Goal: Information Seeking & Learning: Learn about a topic

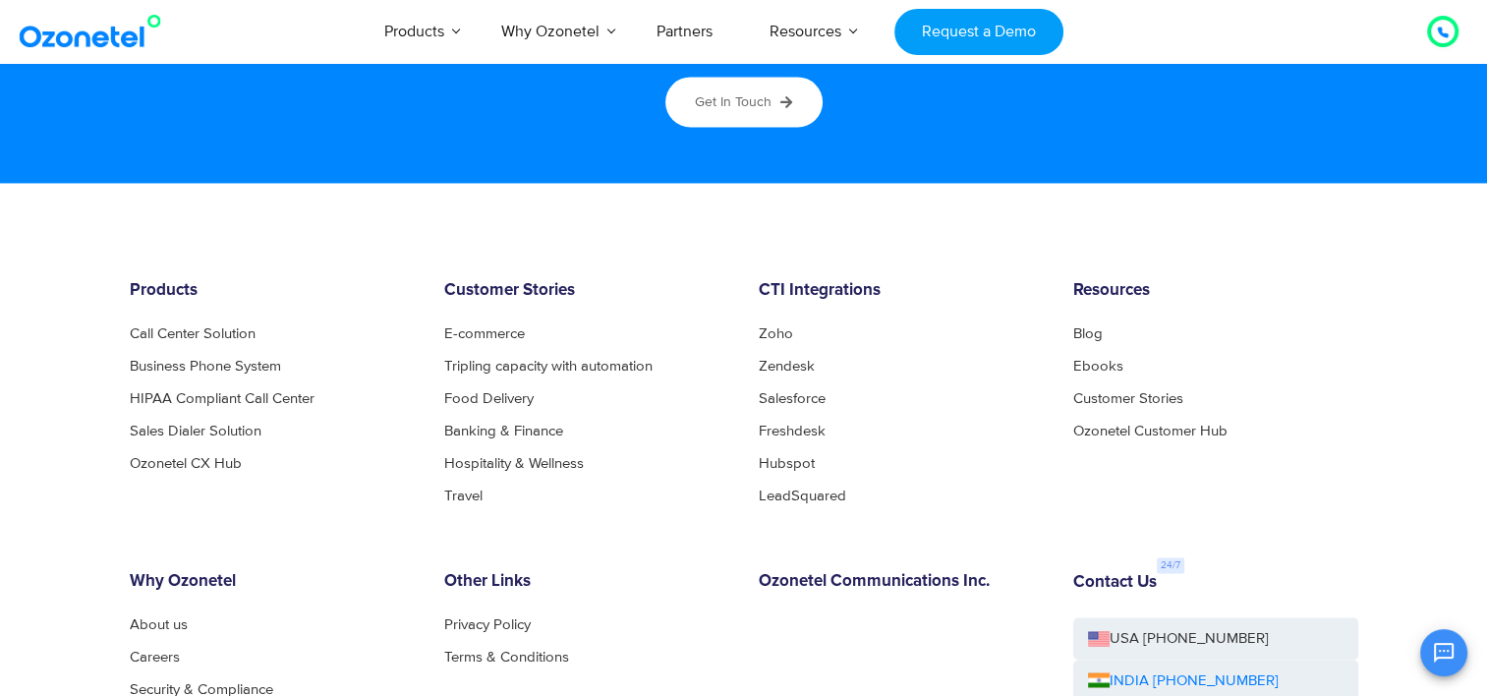
scroll to position [10571, 0]
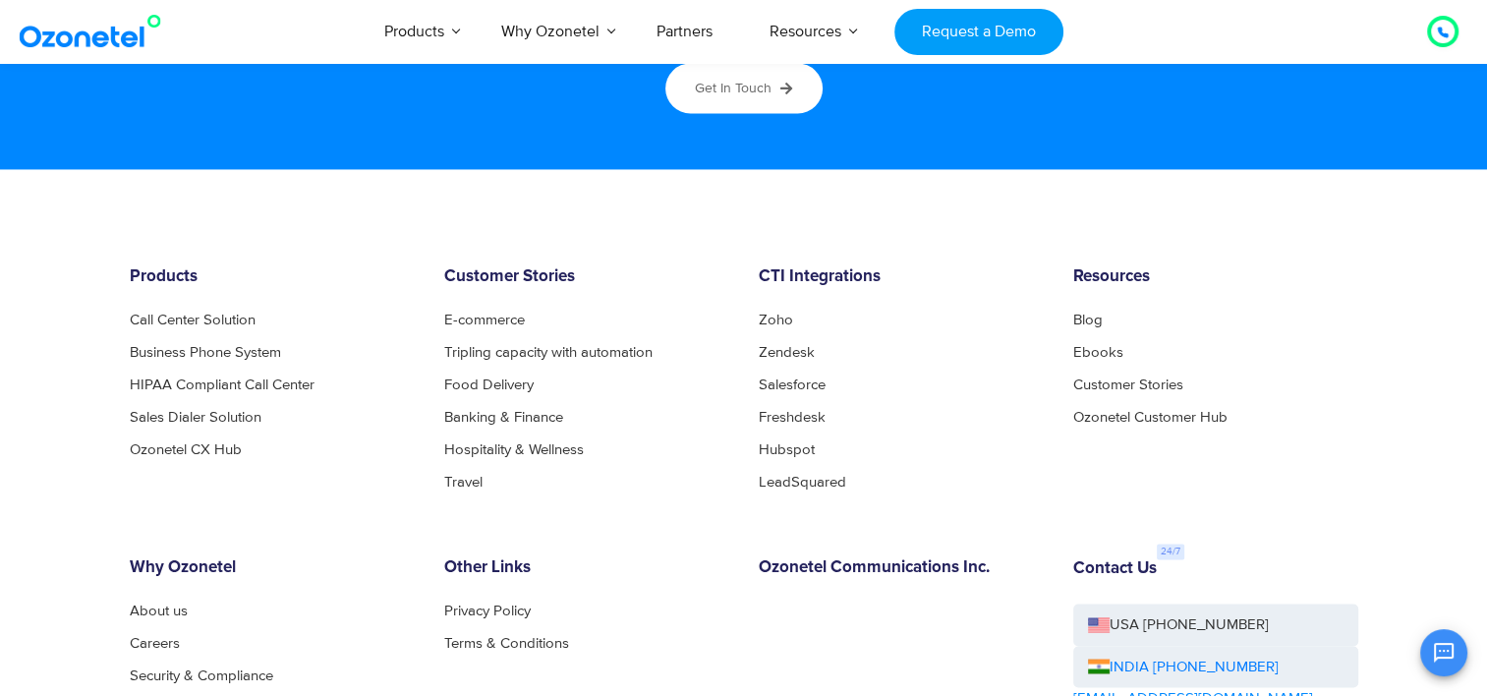
click at [1188, 419] on link "Ozonetel Customer Hub" at bounding box center [1155, 417] width 165 height 15
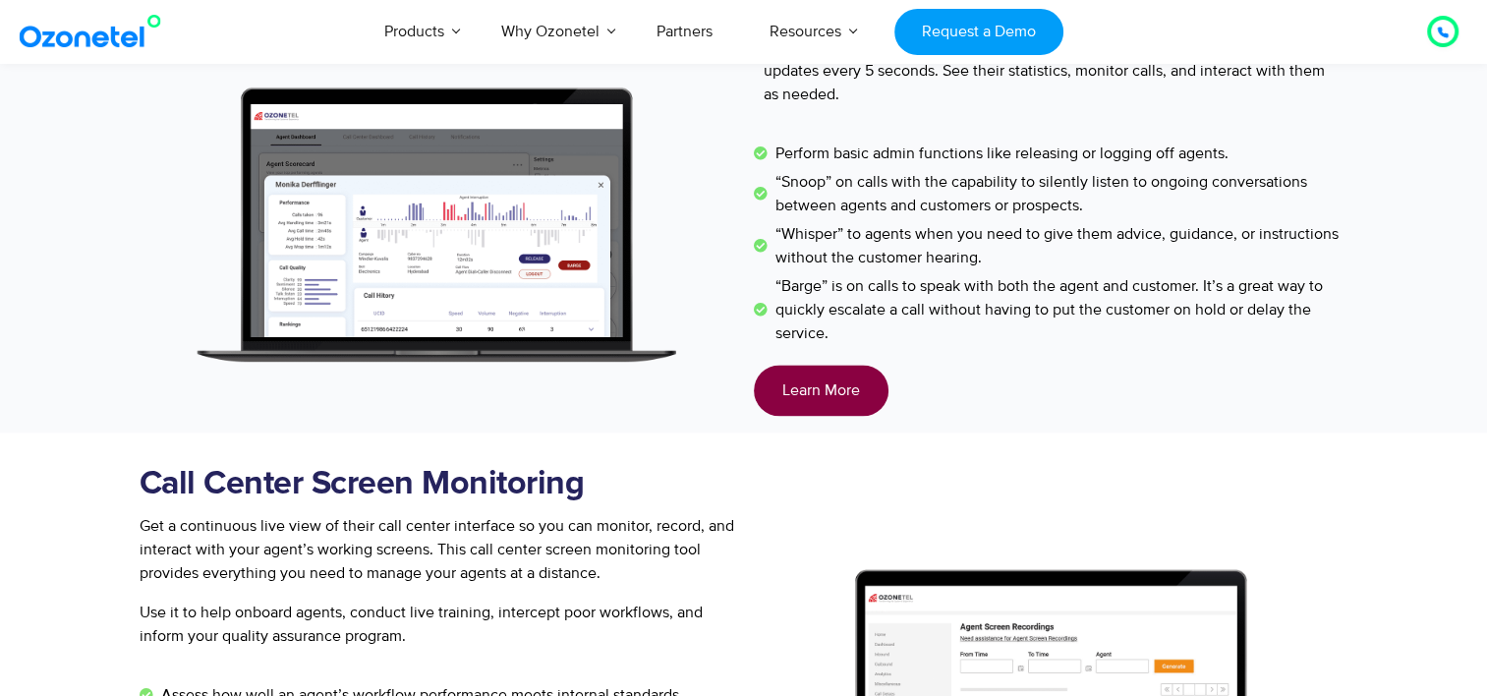
scroll to position [2358, 0]
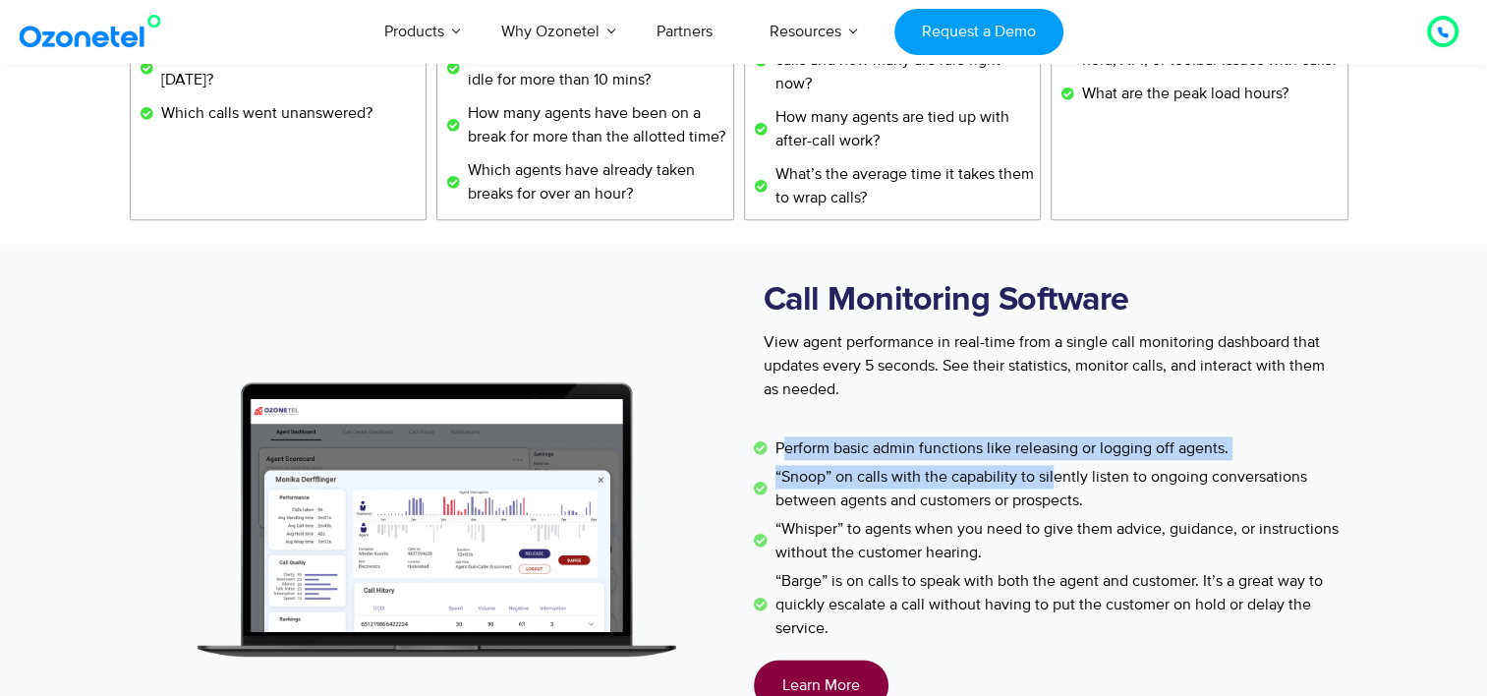
drag, startPoint x: 782, startPoint y: 446, endPoint x: 1052, endPoint y: 470, distance: 271.2
click at [1052, 470] on ul "Perform basic admin functions like releasing or logging off agents. “Snoop” on …" at bounding box center [1051, 537] width 594 height 203
drag, startPoint x: 1052, startPoint y: 470, endPoint x: 941, endPoint y: 432, distance: 117.1
click at [941, 432] on div "Call Monitoring Software View agent performance in real-time from a single call…" at bounding box center [1051, 495] width 614 height 464
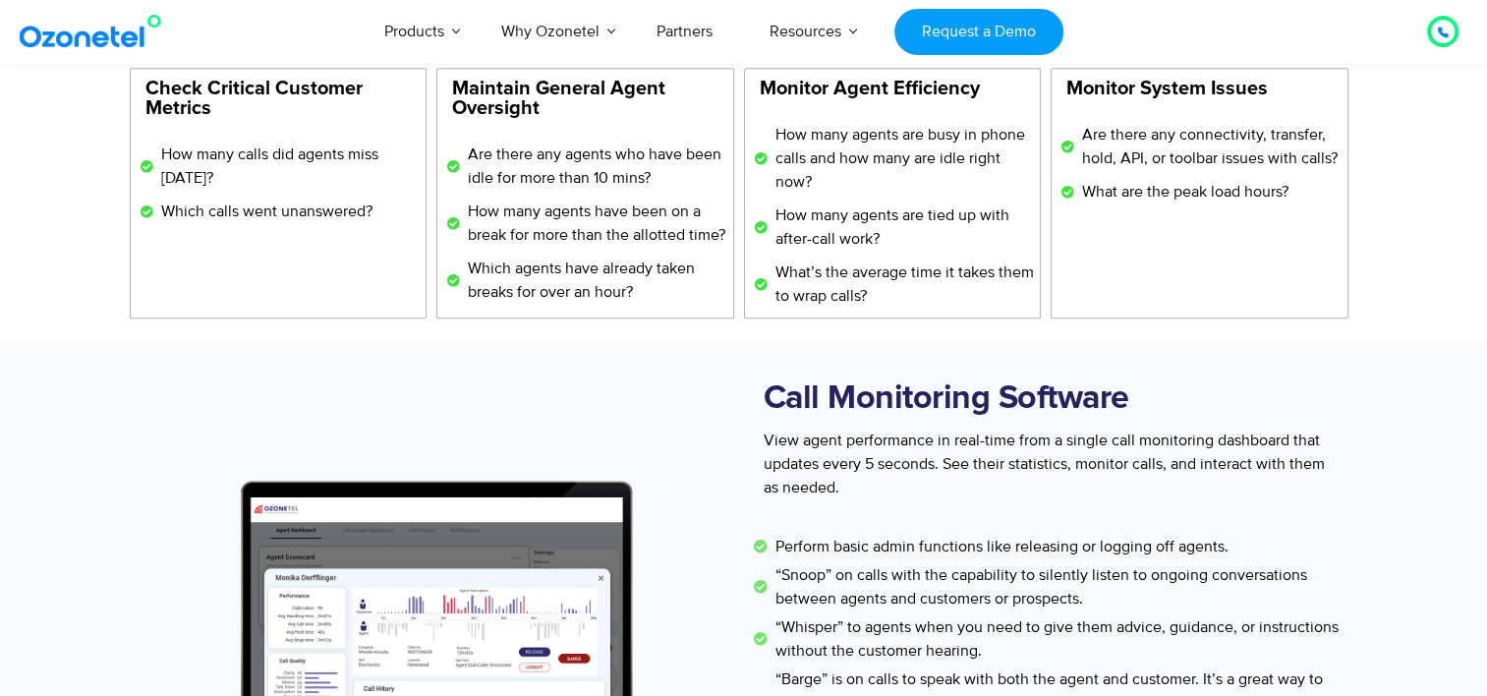
click at [983, 499] on div "Call Monitoring Software View agent performance in real-time from a single call…" at bounding box center [1051, 442] width 594 height 143
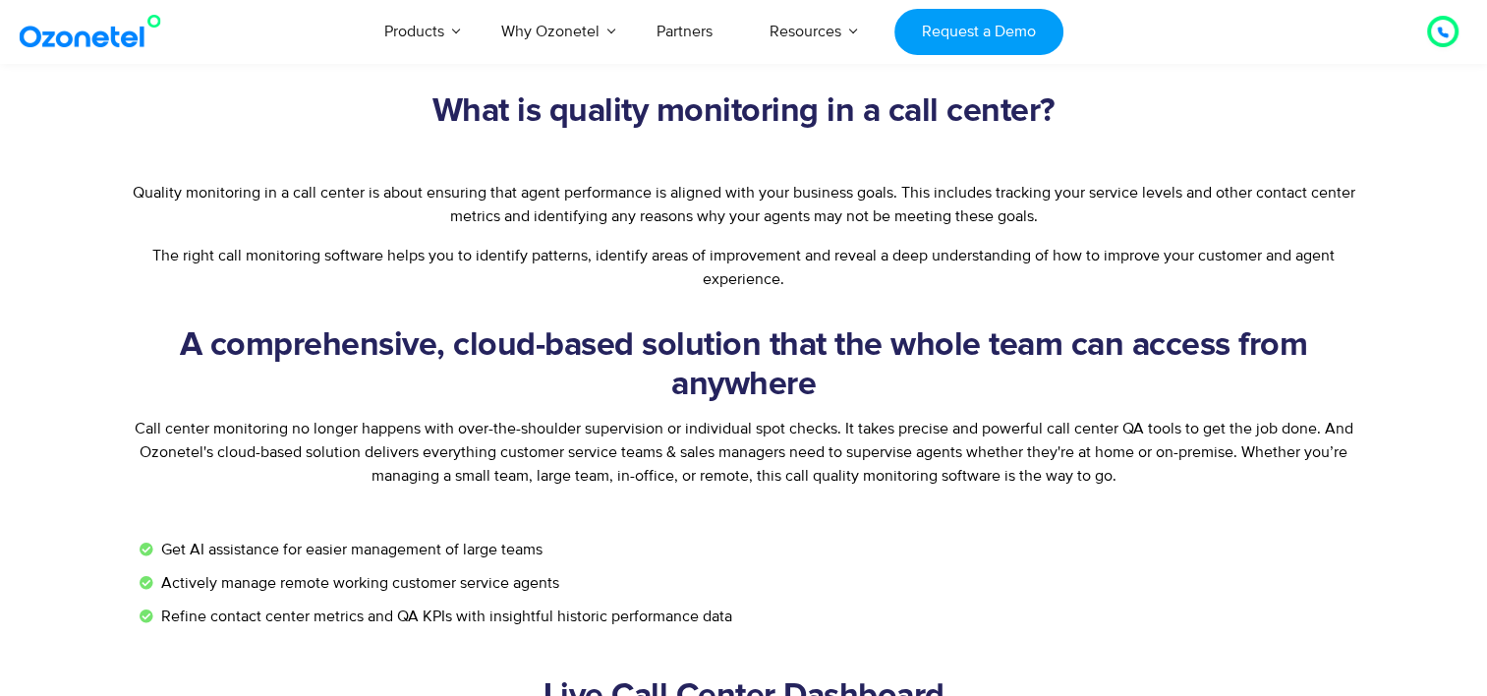
scroll to position [786, 0]
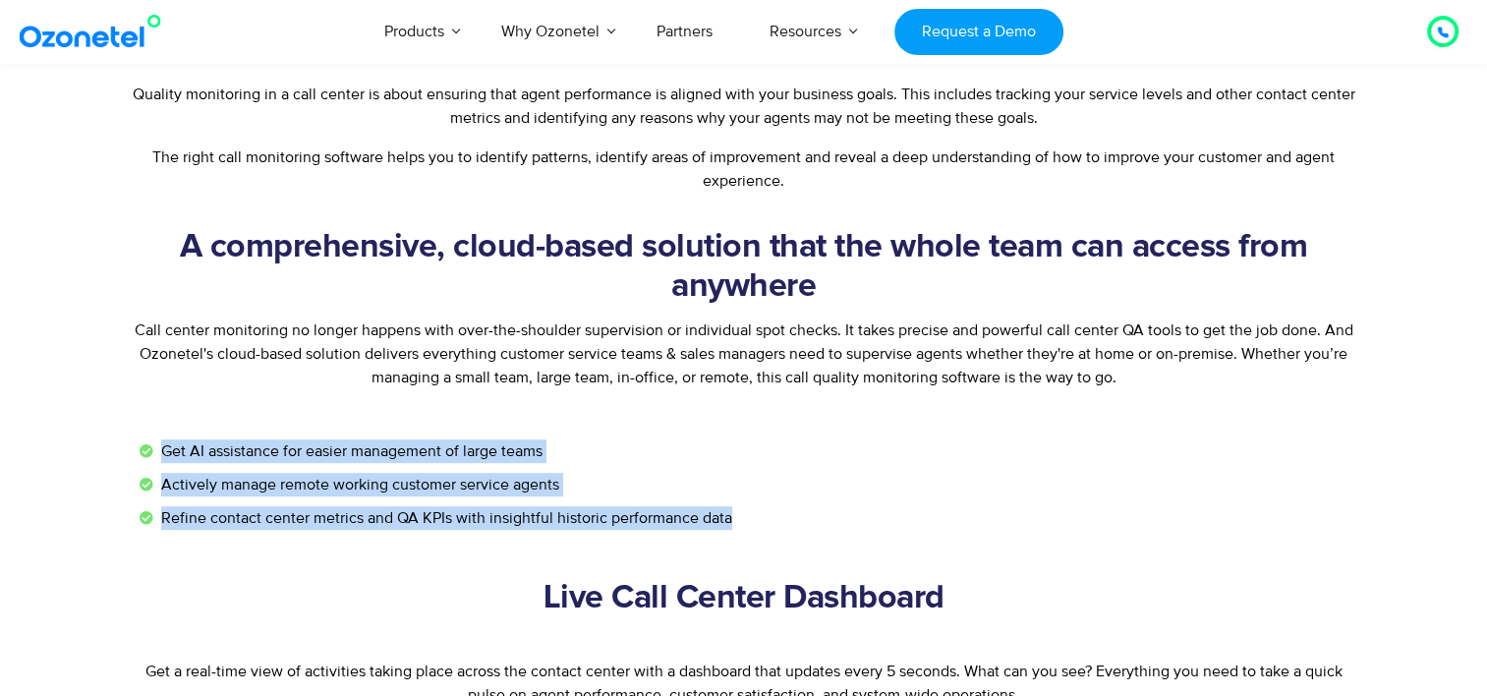
drag, startPoint x: 161, startPoint y: 446, endPoint x: 739, endPoint y: 518, distance: 582.1
click at [739, 518] on ul "Get AI assistance for easier management of large teams Actively manage remote w…" at bounding box center [744, 484] width 1208 height 90
copy ul "Get AI assistance for easier management of large teams Actively manage remote w…"
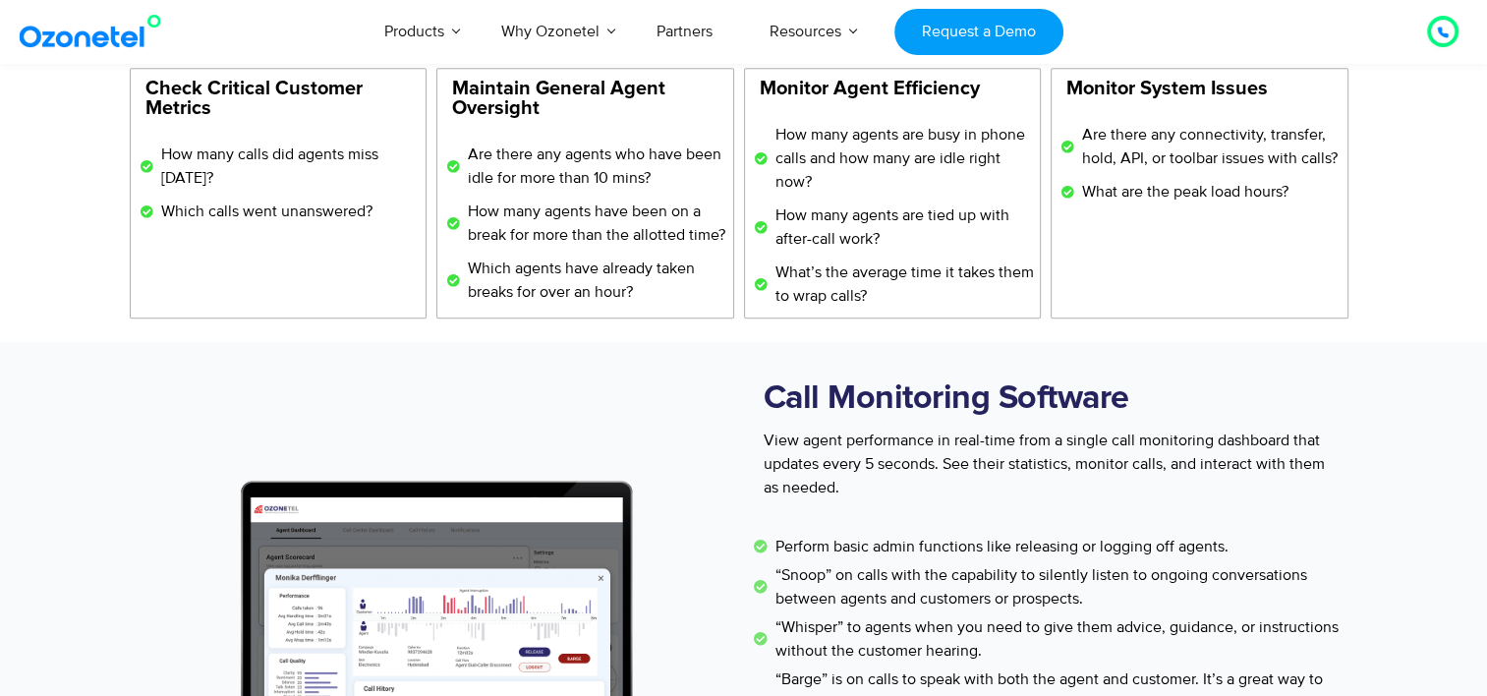
scroll to position [2358, 0]
